Goal: Task Accomplishment & Management: Manage account settings

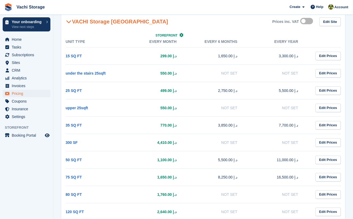
scroll to position [53, 0]
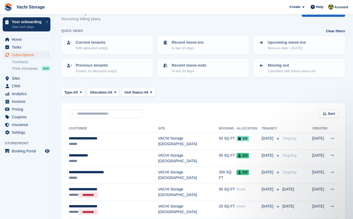
scroll to position [21, 0]
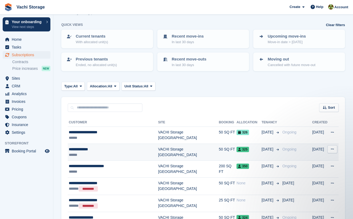
click at [253, 150] on div "325" at bounding box center [249, 150] width 25 height 6
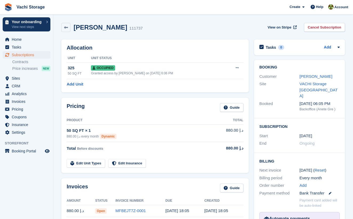
scroll to position [46, 0]
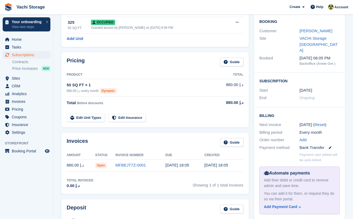
click at [111, 165] on td "Open" at bounding box center [105, 166] width 20 height 12
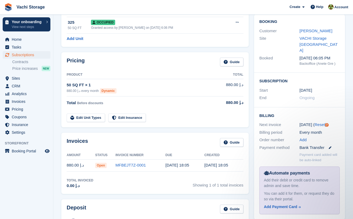
scroll to position [0, 0]
click at [107, 164] on span "Open" at bounding box center [100, 165] width 11 height 5
click at [135, 166] on link "MFBEJT7Z-0001" at bounding box center [131, 165] width 30 height 5
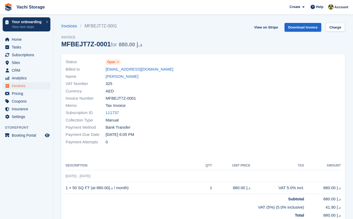
click at [114, 63] on span "Open" at bounding box center [111, 62] width 8 height 5
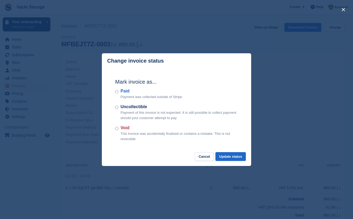
click at [125, 90] on label "Paid" at bounding box center [152, 91] width 62 height 6
click at [240, 159] on button "Update status" at bounding box center [231, 156] width 30 height 9
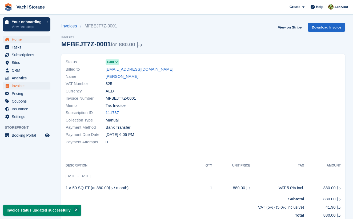
click at [30, 41] on span "Home" at bounding box center [28, 39] width 32 height 7
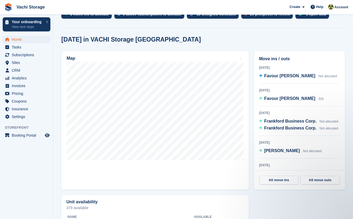
scroll to position [151, 0]
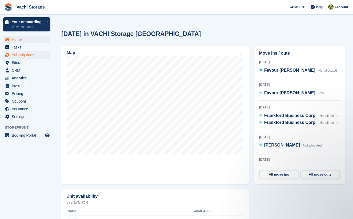
click at [21, 55] on span "Subscriptions" at bounding box center [28, 54] width 32 height 7
